Goal: Contribute content

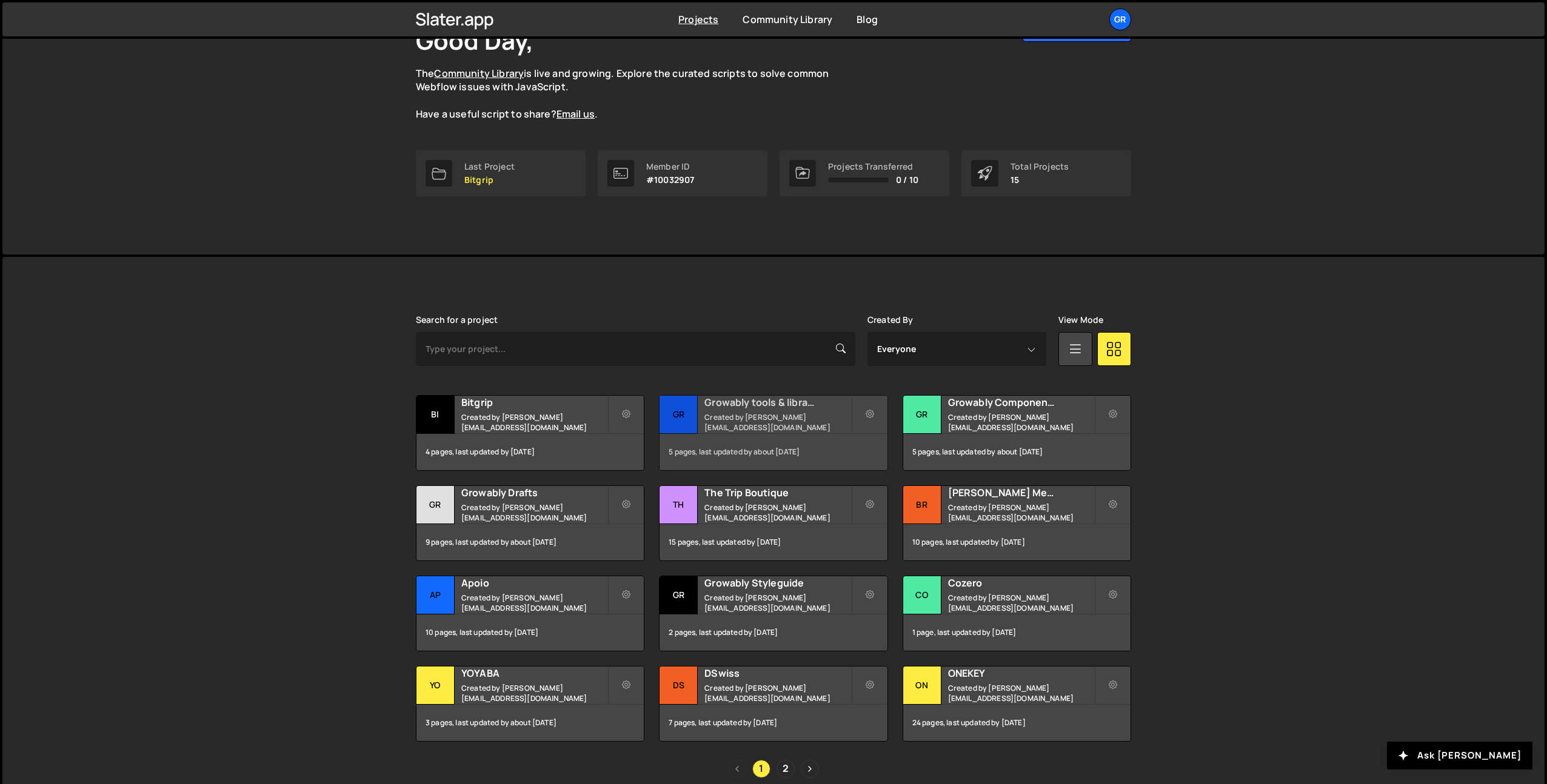
scroll to position [101, 0]
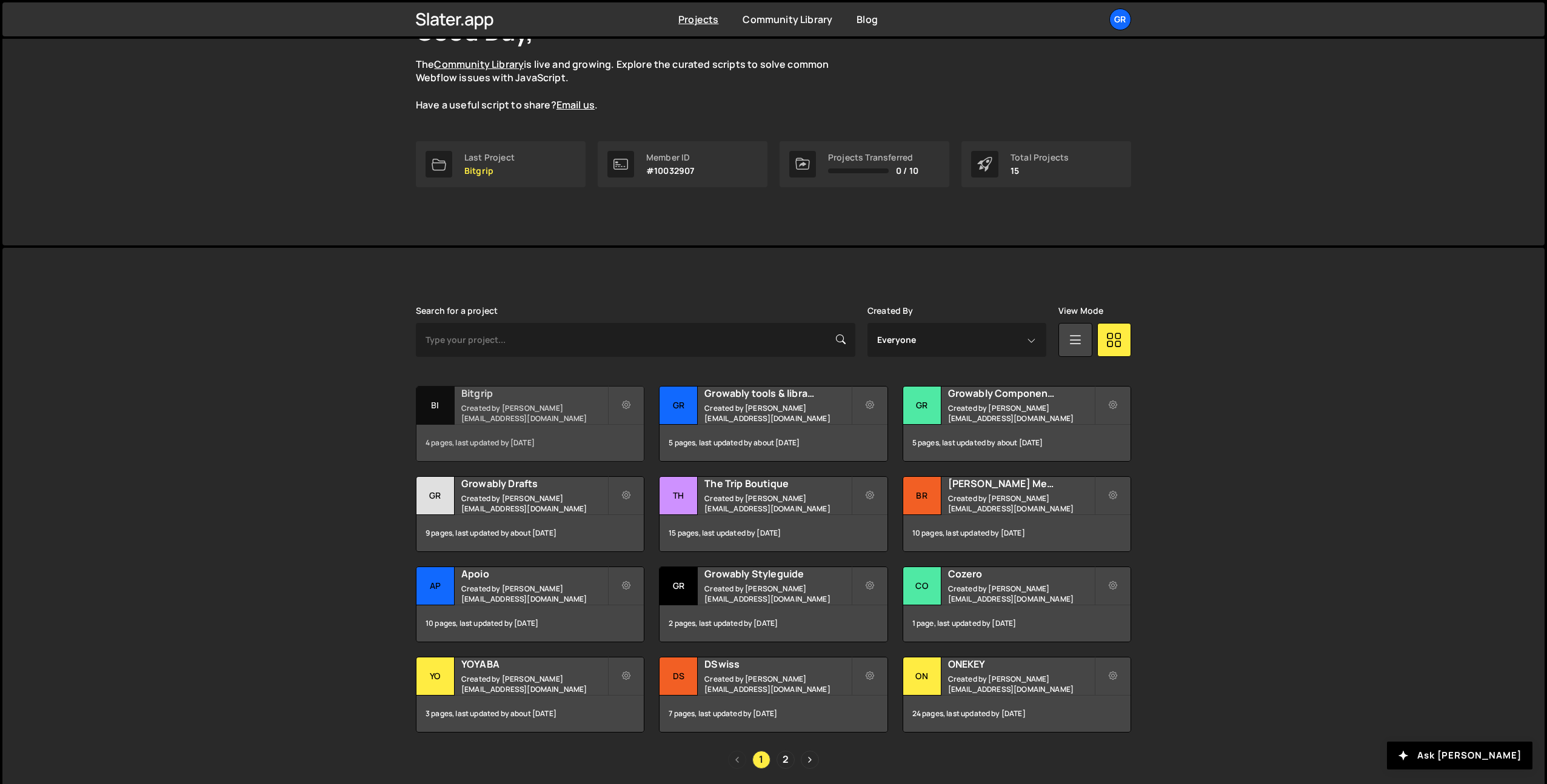
click at [552, 414] on small "Created by pierre@growably.de" at bounding box center [534, 414] width 146 height 21
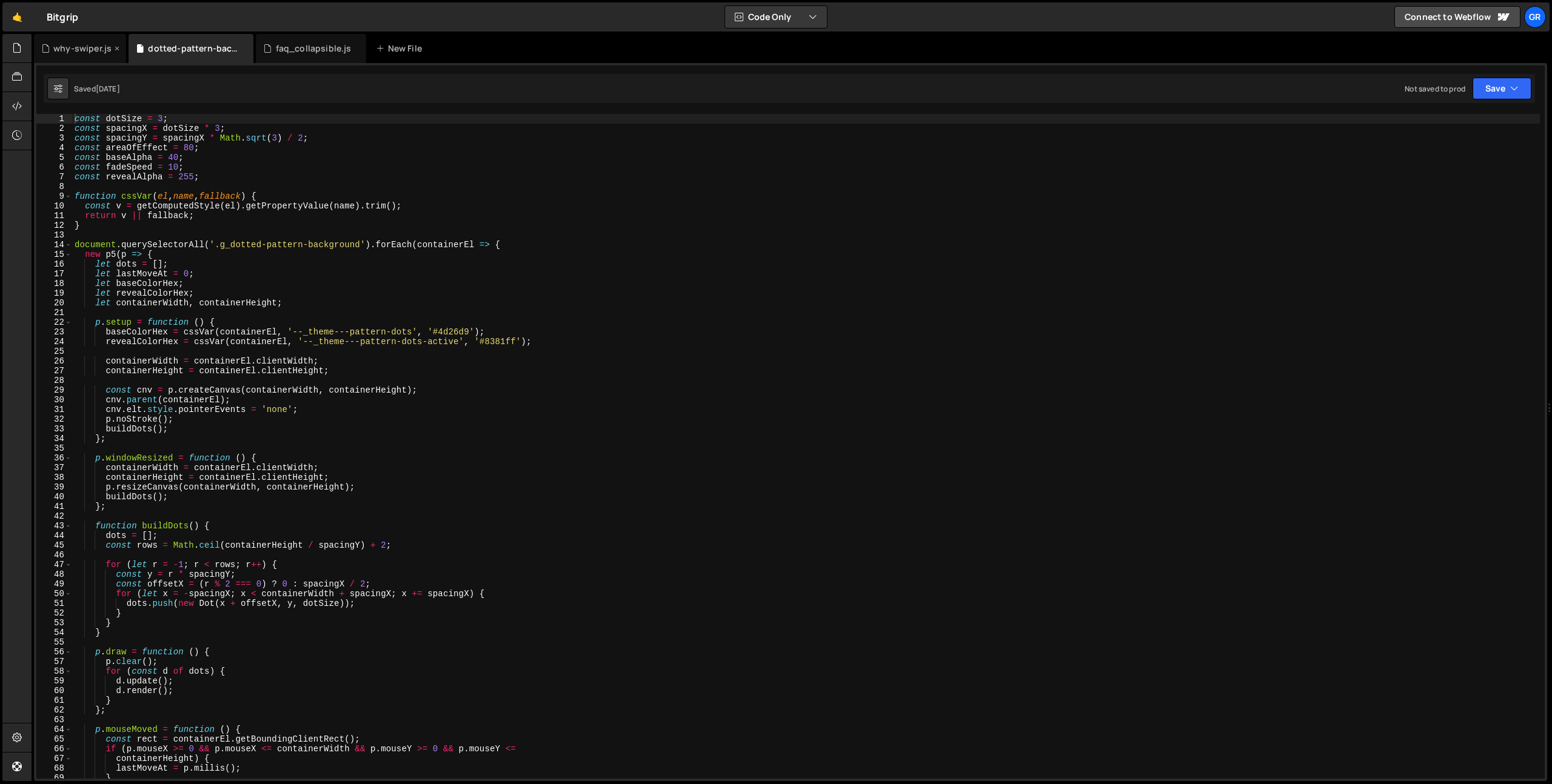
click at [94, 60] on div "why-swiper.js" at bounding box center [79, 48] width 92 height 29
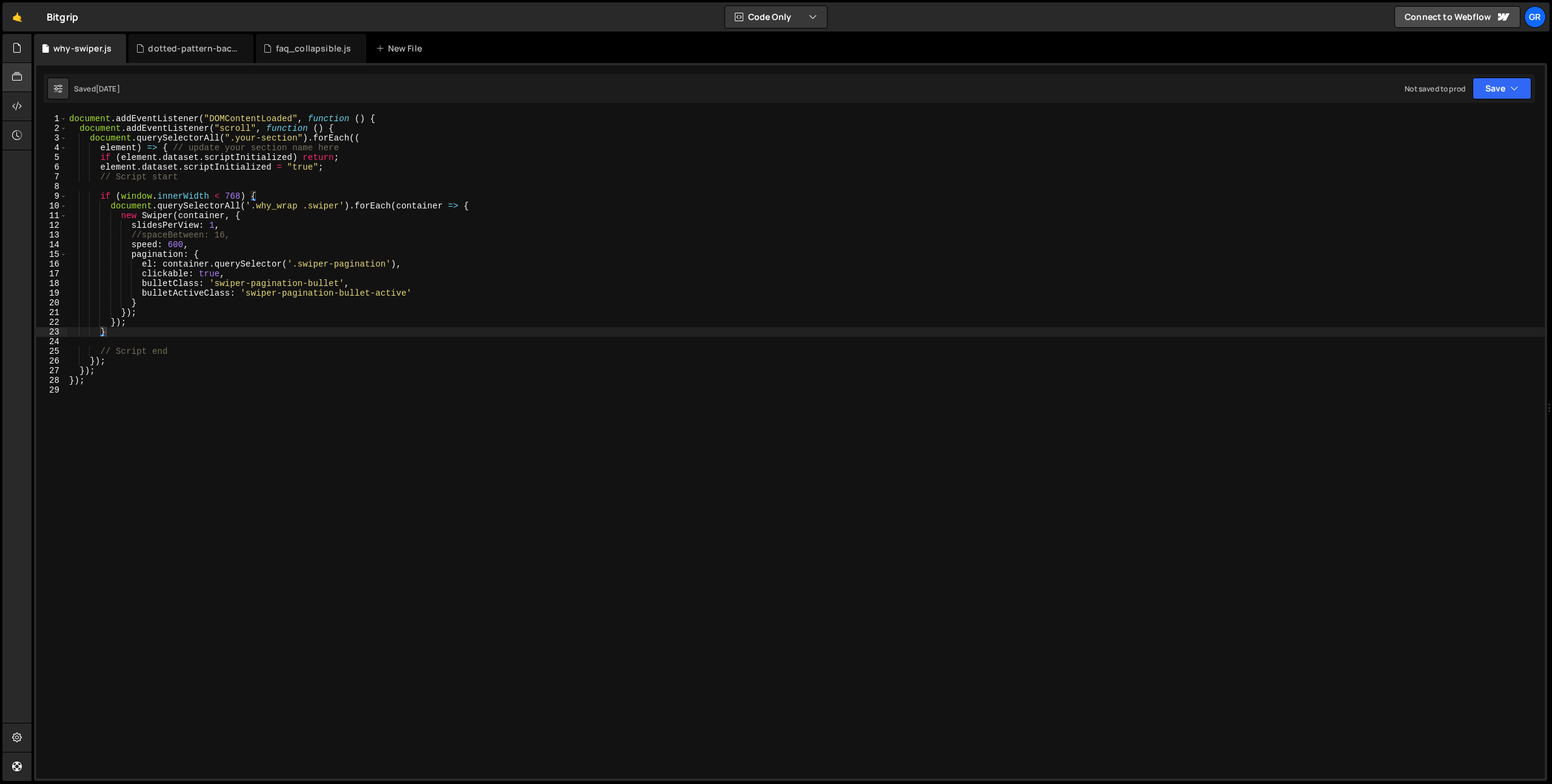
click at [15, 75] on icon at bounding box center [17, 77] width 10 height 13
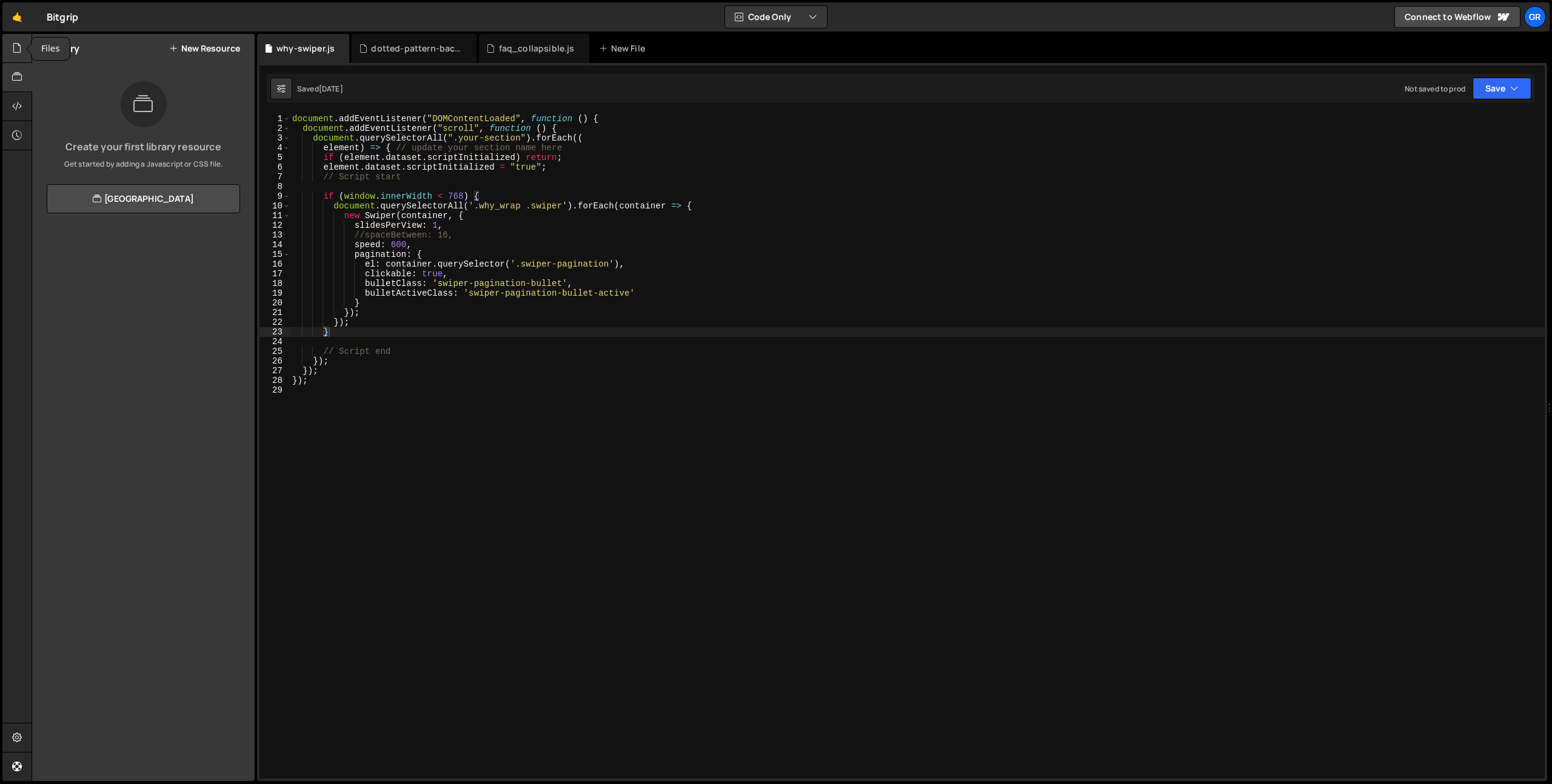
click at [17, 43] on icon at bounding box center [17, 48] width 10 height 13
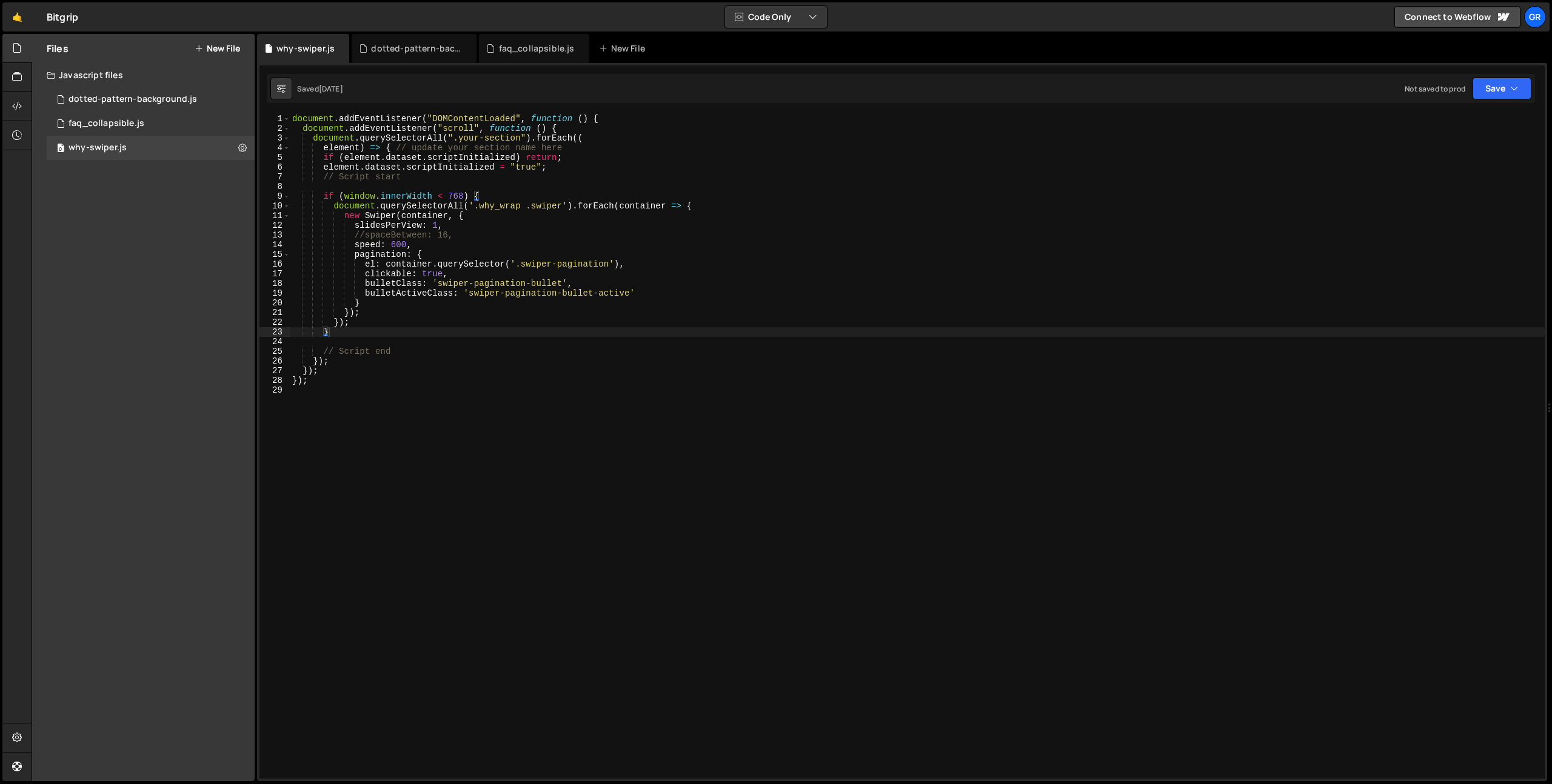
click at [224, 45] on button "New File" at bounding box center [216, 49] width 45 height 10
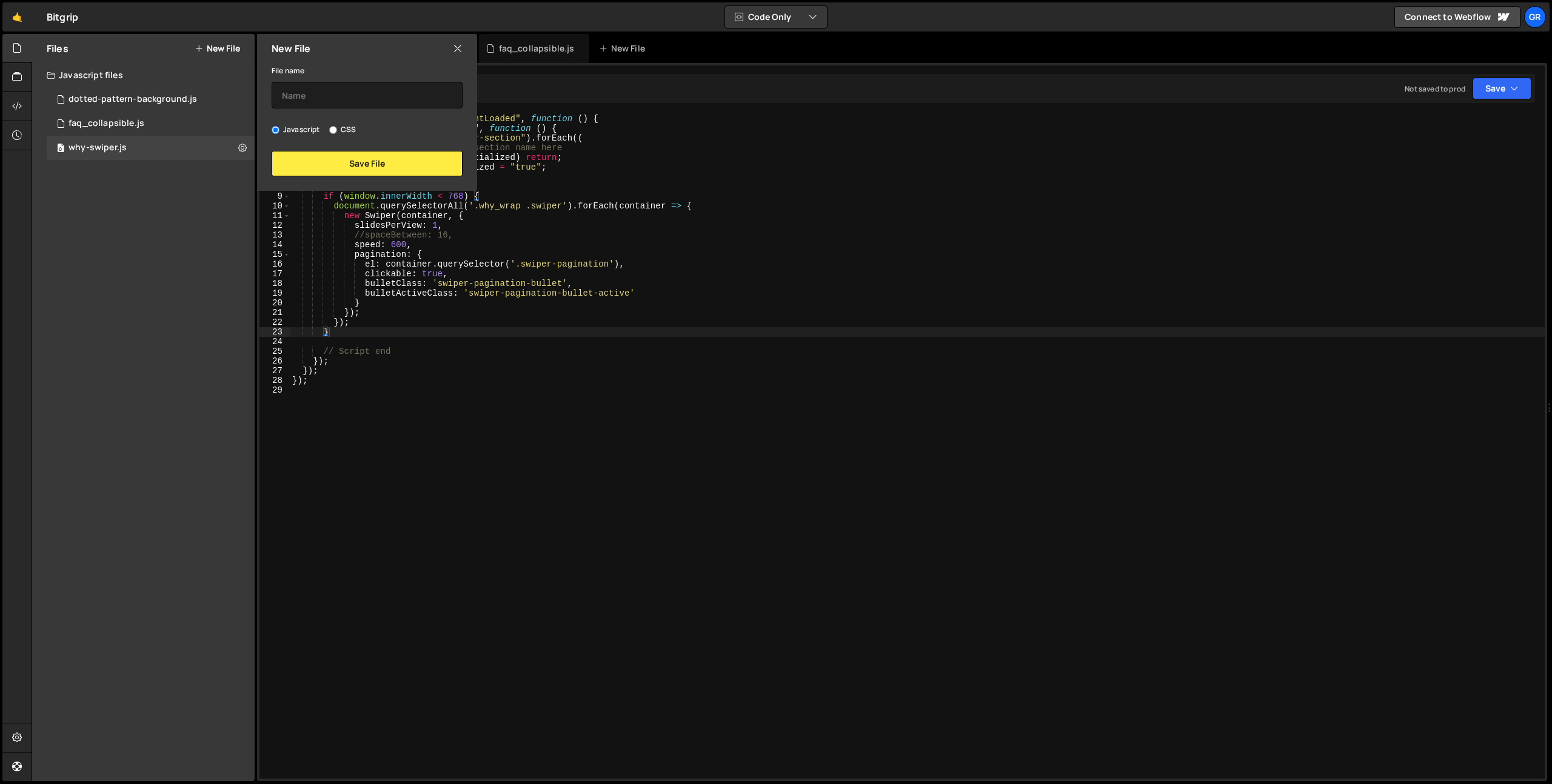
click at [352, 128] on label "CSS" at bounding box center [343, 129] width 27 height 12
click at [337, 128] on input "CSS" at bounding box center [333, 130] width 8 height 8
radio input "true"
click at [349, 93] on input "text" at bounding box center [367, 95] width 191 height 27
type input "test"
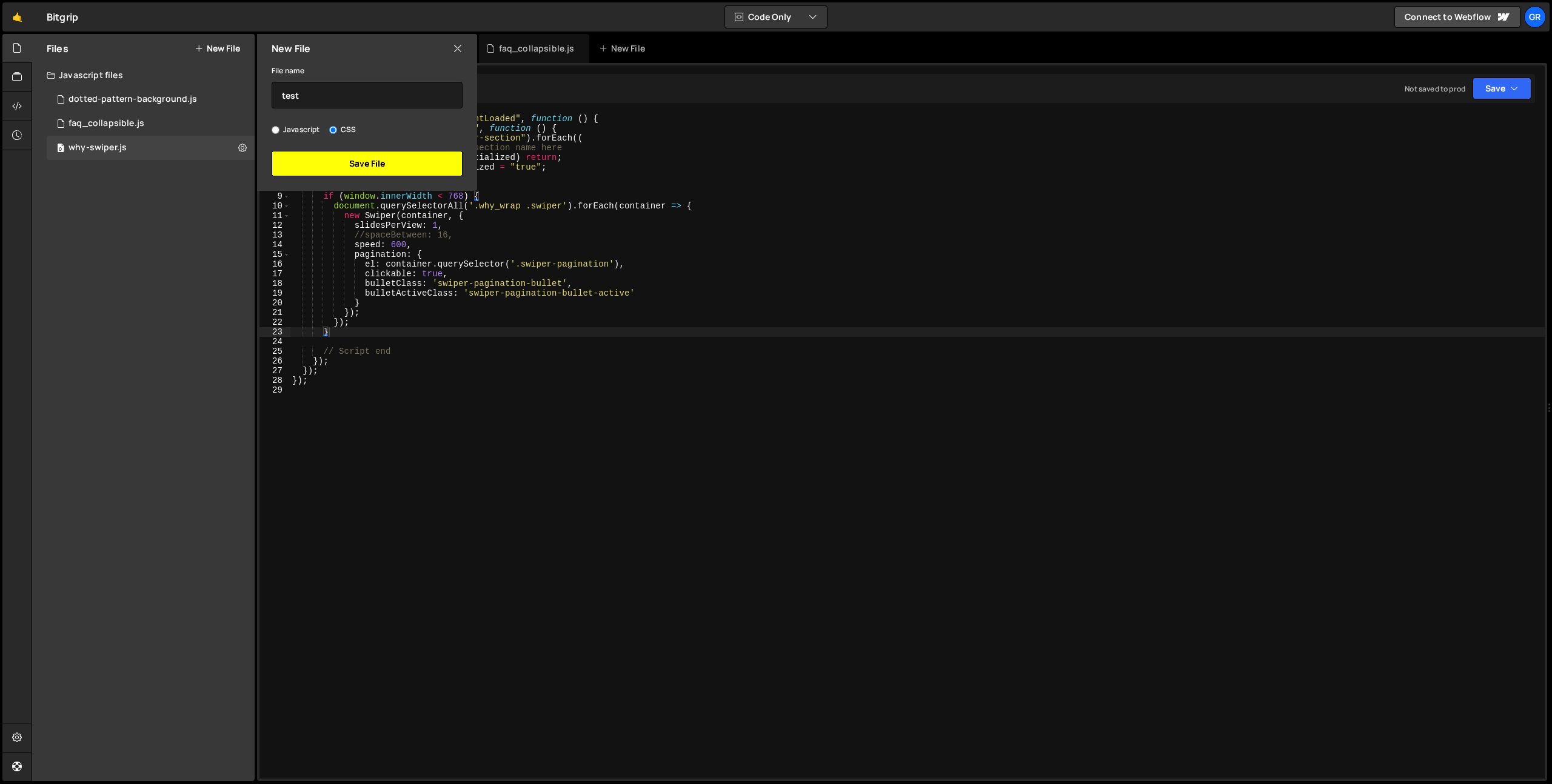
click at [357, 168] on button "Save File" at bounding box center [367, 164] width 191 height 26
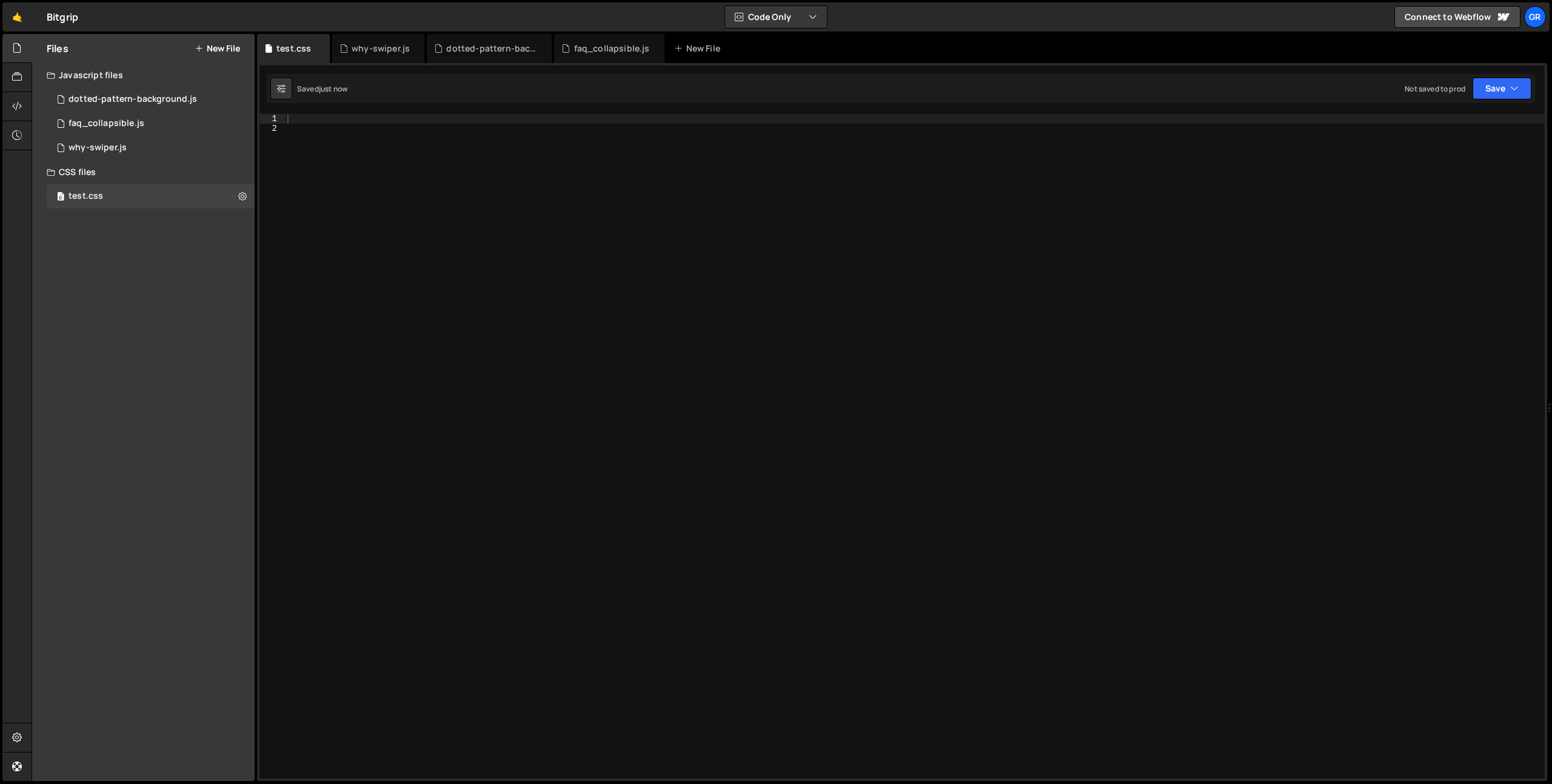
click at [350, 168] on div at bounding box center [915, 456] width 1260 height 684
paste textarea "}"
type textarea "}"
click at [334, 150] on div "* { -webkit-tap-highlight-color : transparent ; }" at bounding box center [915, 456] width 1260 height 684
click at [316, 135] on div "* { -webkit-tap-highlight-color : transparent ; }" at bounding box center [915, 456] width 1260 height 684
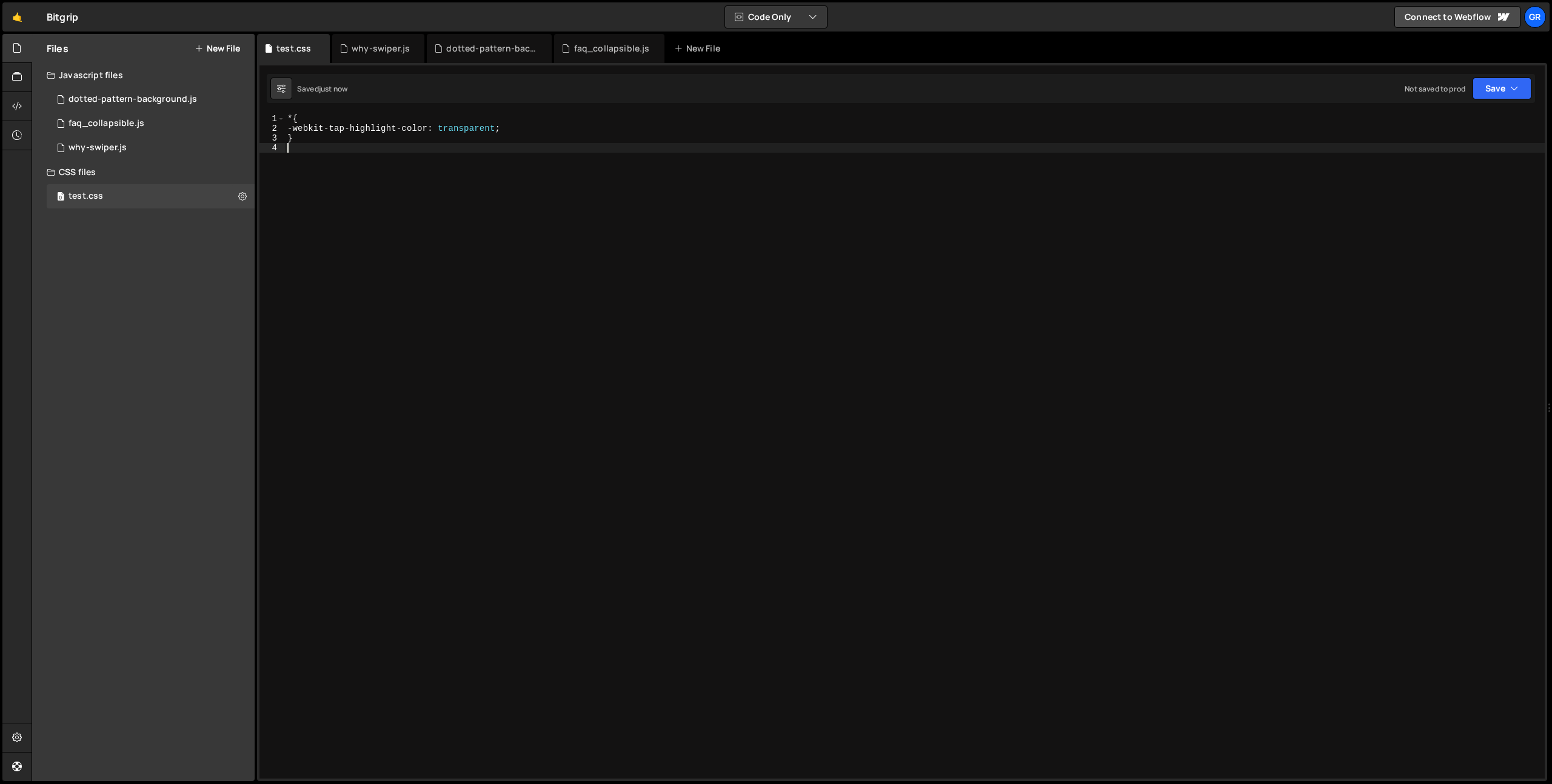
type textarea "}"
click at [318, 151] on div "* { -webkit-tap-highlight-color : transparent ; }" at bounding box center [915, 456] width 1260 height 684
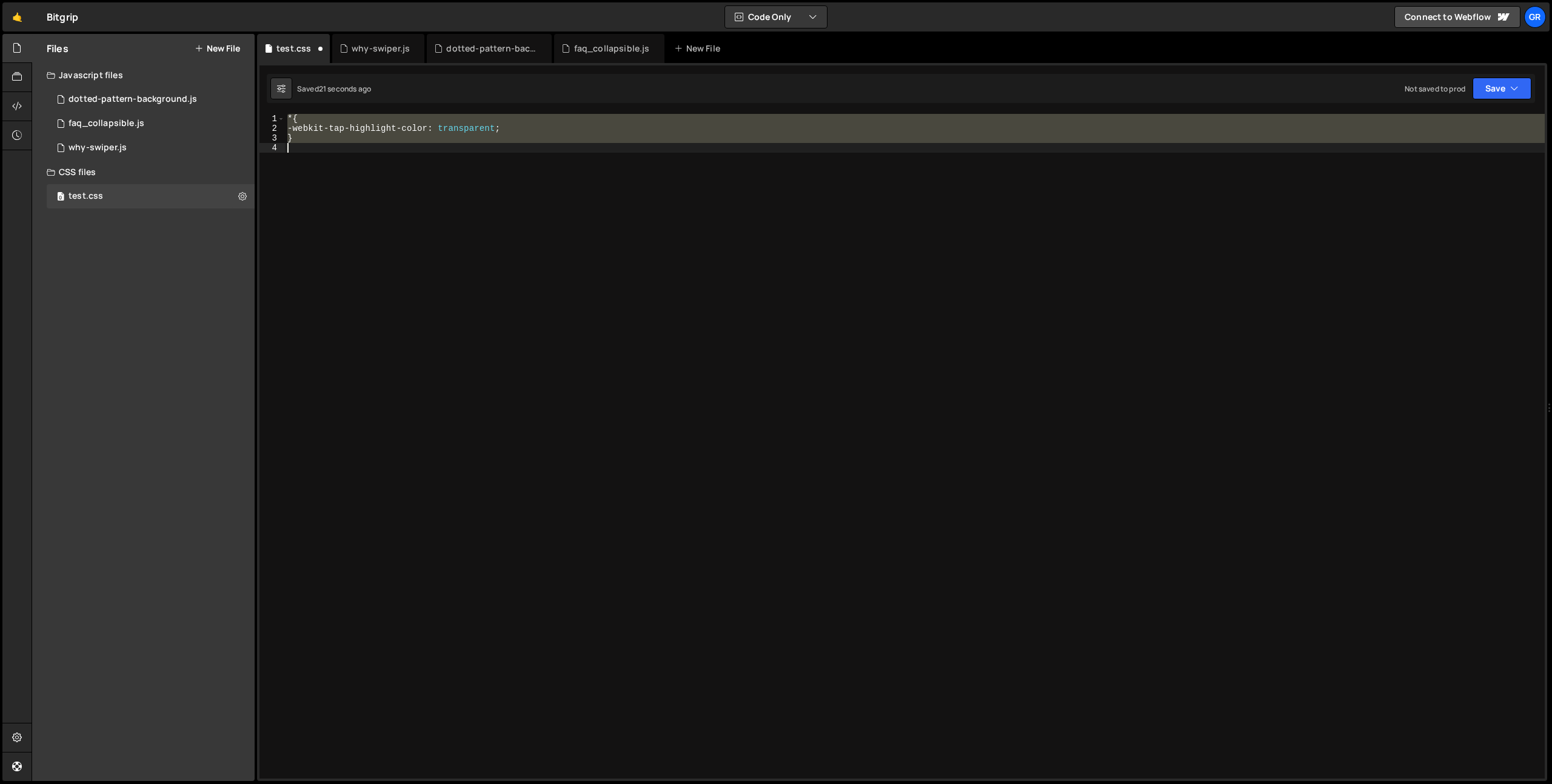
type textarea "-webkit-tap-highlight-color: transparent; }"
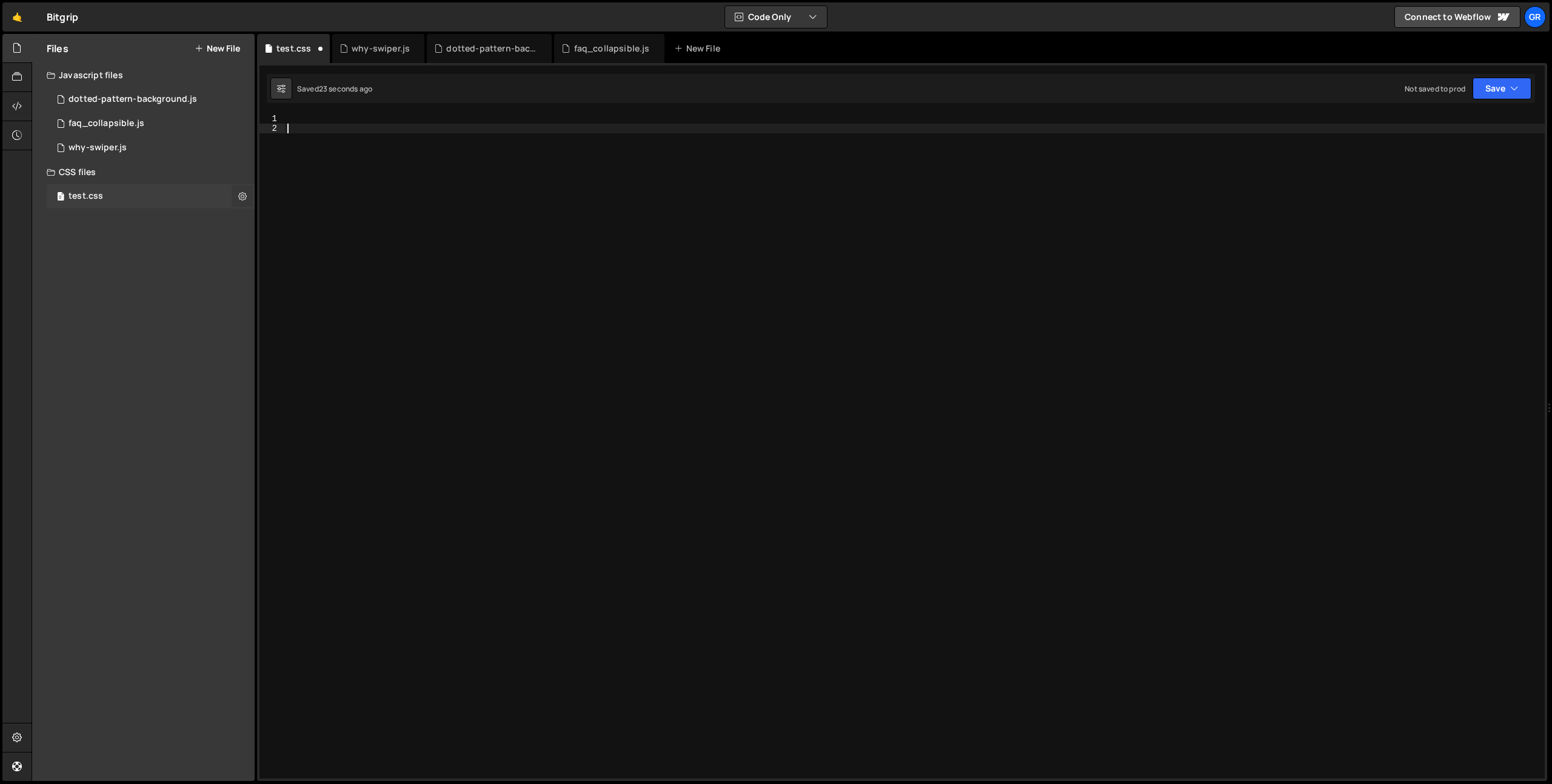
click at [241, 201] on icon at bounding box center [242, 196] width 9 height 11
click at [286, 272] on button "Delete File" at bounding box center [316, 270] width 119 height 24
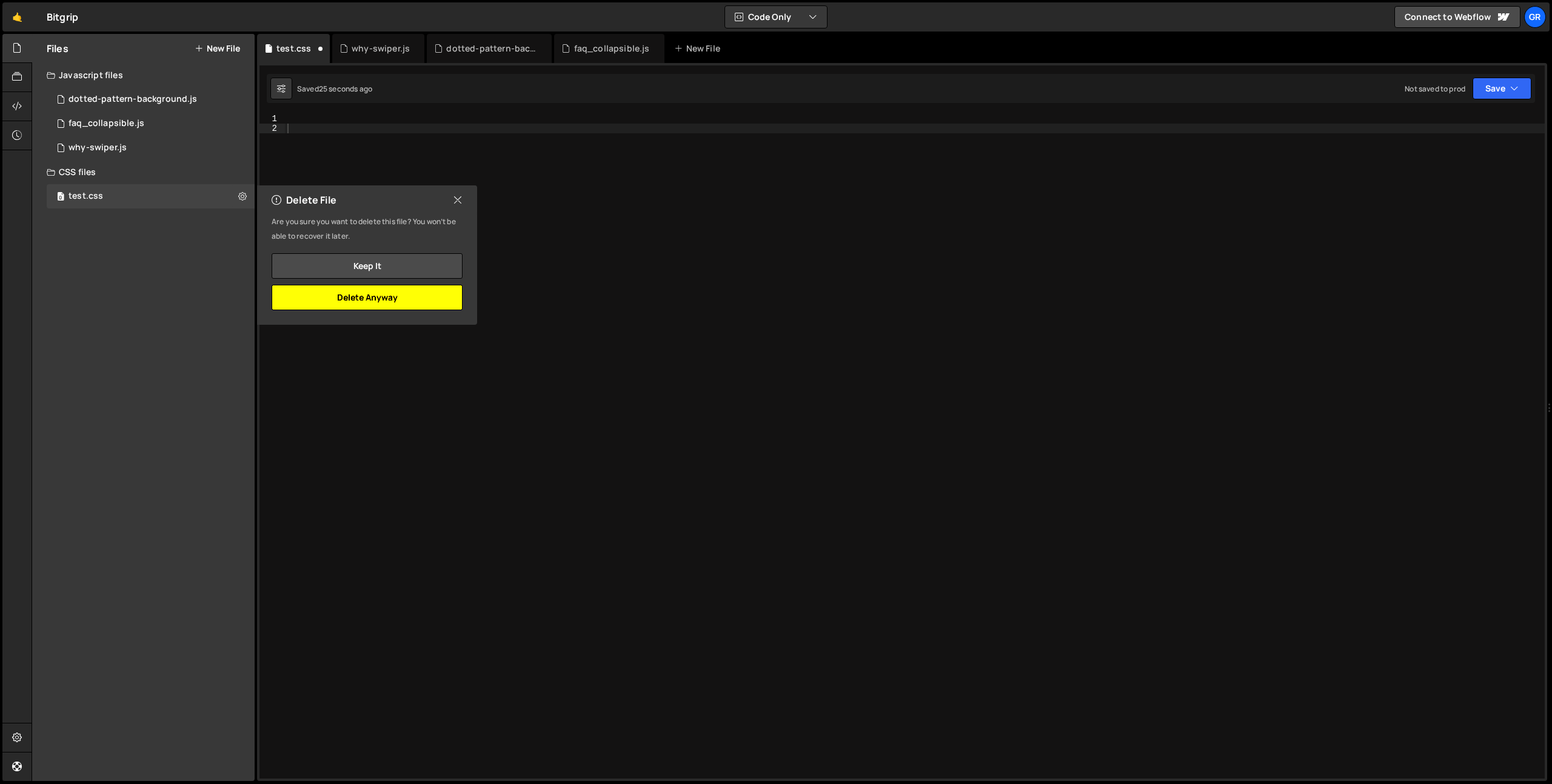
click at [386, 303] on button "Delete Anyway" at bounding box center [367, 298] width 191 height 26
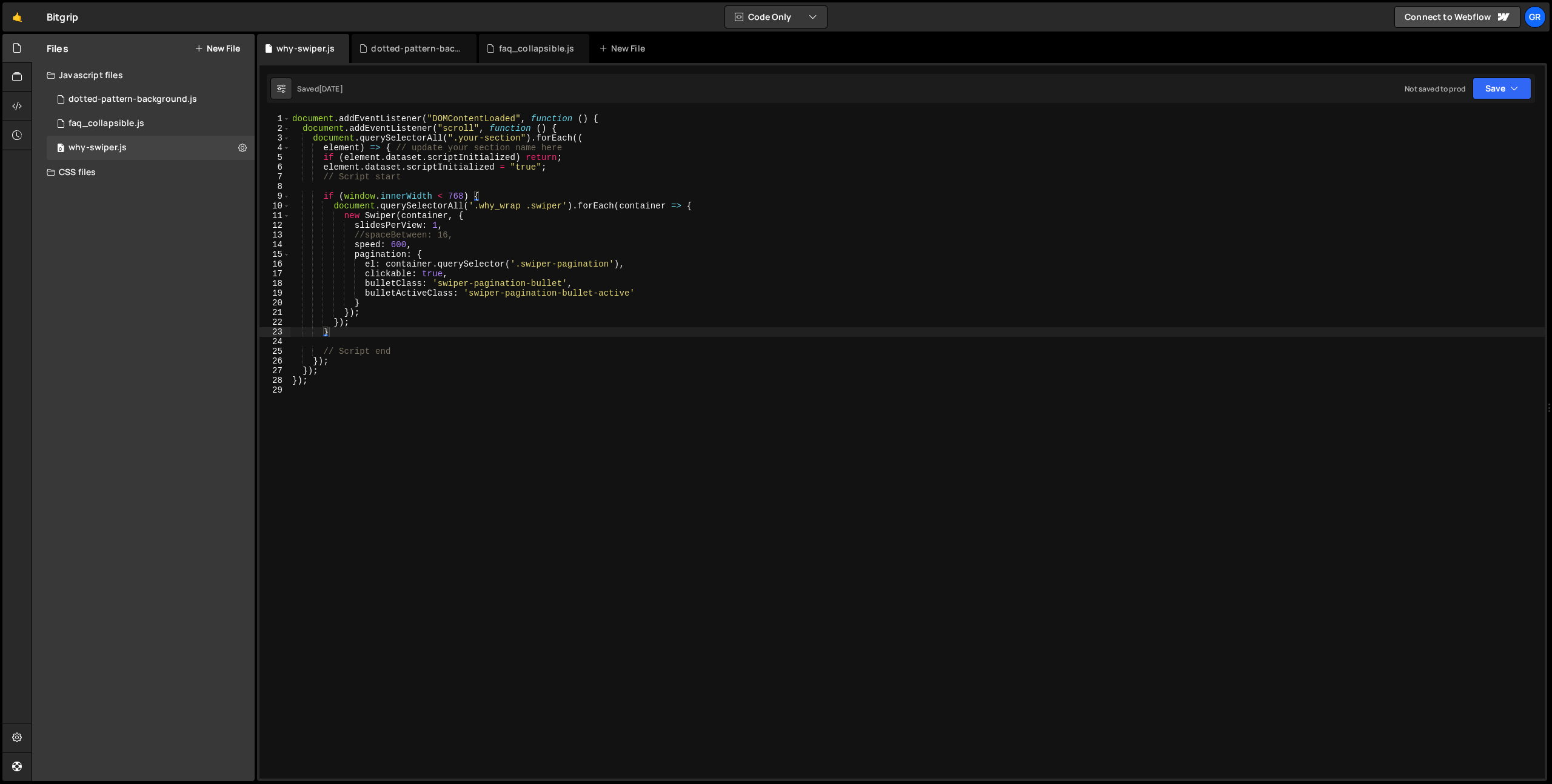
click at [183, 382] on div "Files New File Javascript files 0 dotted-pattern-background.js 0 0 faq_collapsi…" at bounding box center [144, 407] width 222 height 748
click at [166, 475] on div "Files New File Javascript files 0 dotted-pattern-background.js 0 0 faq_collapsi…" at bounding box center [144, 407] width 222 height 748
click at [206, 473] on div "Files New File Javascript files 0 dotted-pattern-background.js 0 0 faq_collapsi…" at bounding box center [144, 407] width 222 height 748
